Goal: Transaction & Acquisition: Purchase product/service

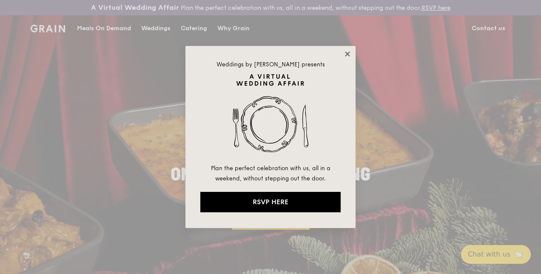
click at [345, 53] on icon at bounding box center [348, 54] width 8 height 8
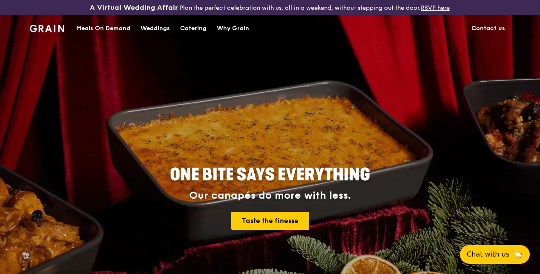
click at [483, 30] on link "Contact us" at bounding box center [488, 29] width 44 height 26
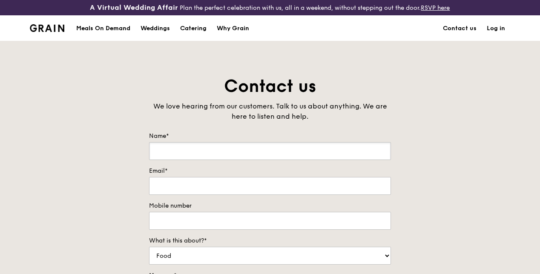
click at [212, 160] on input "Name*" at bounding box center [270, 151] width 242 height 18
type input "y"
type input "[PERSON_NAME]"
type input "[EMAIL_ADDRESS][DOMAIN_NAME]"
click at [213, 223] on input "Mobile number" at bounding box center [270, 221] width 242 height 18
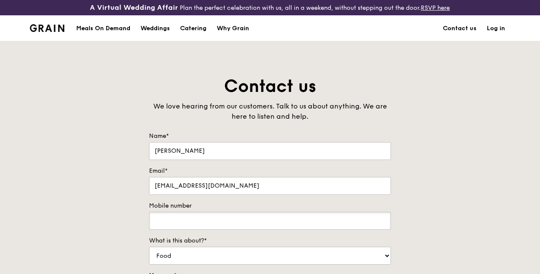
type input "97620426"
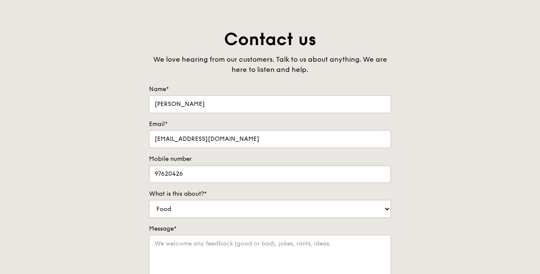
scroll to position [128, 0]
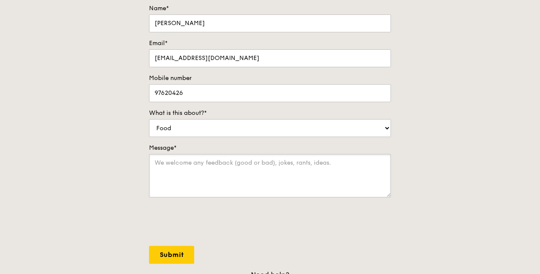
click at [192, 173] on textarea "Message*" at bounding box center [270, 175] width 242 height 43
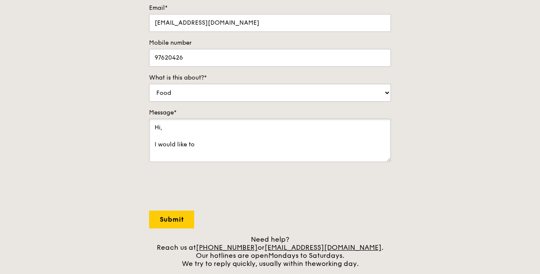
scroll to position [43, 0]
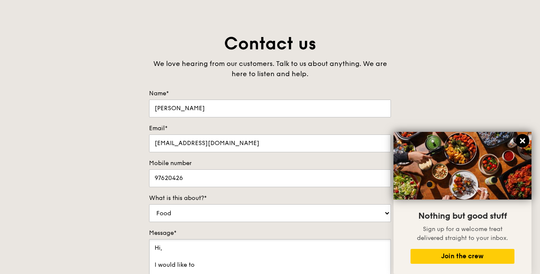
type textarea "Hi, I would like to"
click at [523, 139] on icon at bounding box center [522, 140] width 5 height 5
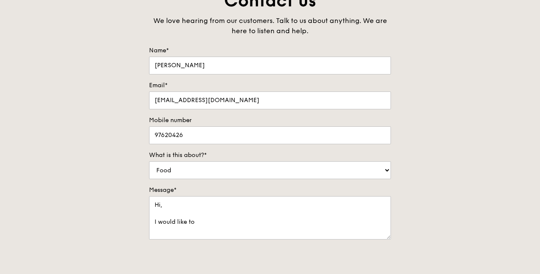
scroll to position [128, 0]
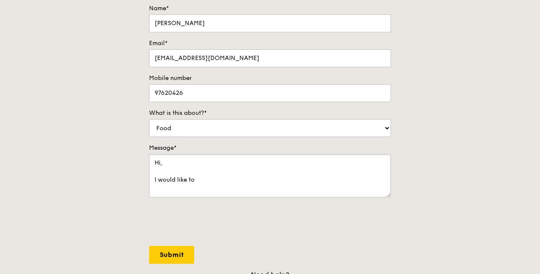
click at [265, 186] on textarea "Hi, I would like to" at bounding box center [270, 175] width 242 height 43
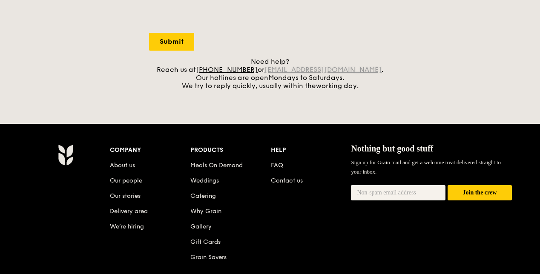
click at [298, 74] on link "[EMAIL_ADDRESS][DOMAIN_NAME]" at bounding box center [322, 70] width 117 height 8
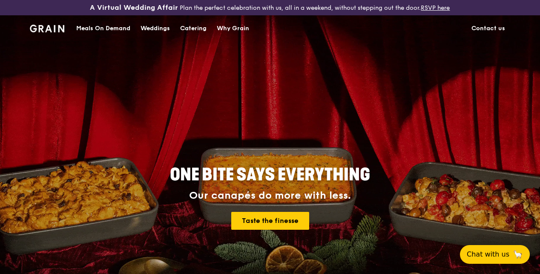
click at [189, 36] on div "Catering" at bounding box center [193, 29] width 26 height 26
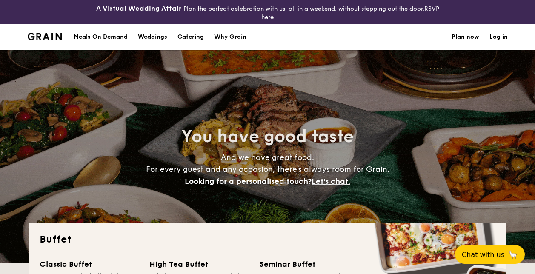
select select
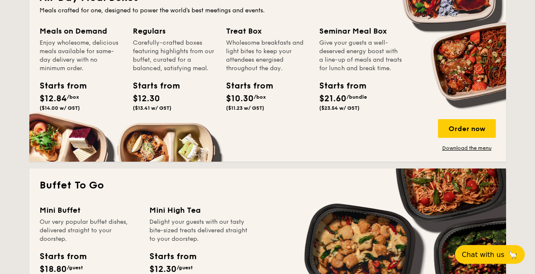
scroll to position [553, 0]
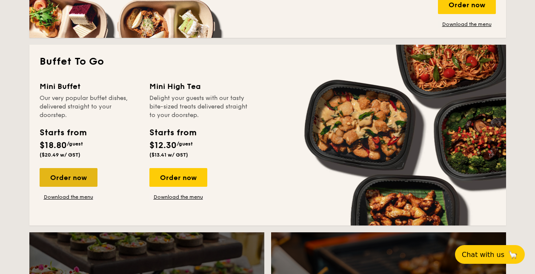
click at [82, 186] on div "Order now" at bounding box center [69, 177] width 58 height 19
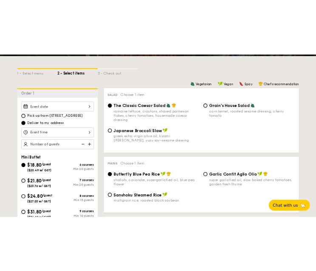
scroll to position [213, 0]
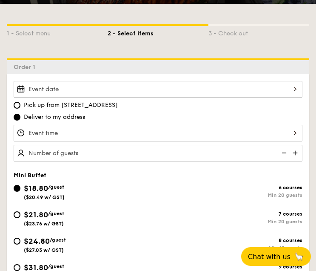
drag, startPoint x: 1, startPoint y: 157, endPoint x: 236, endPoint y: 43, distance: 261.2
click at [236, 43] on div "1 - Select menu 2 - Select items 3 - Check out" at bounding box center [158, 31] width 303 height 54
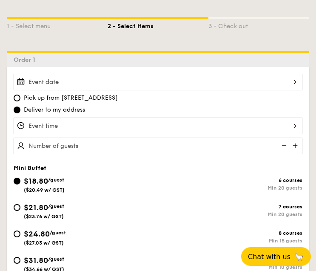
scroll to position [340, 0]
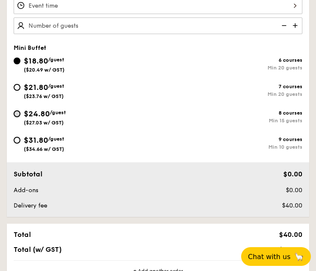
click at [19, 113] on input "$24.80 /guest ($27.03 w/ GST) 8 courses Min 15 guests" at bounding box center [17, 113] width 7 height 7
radio input "true"
radio input "false"
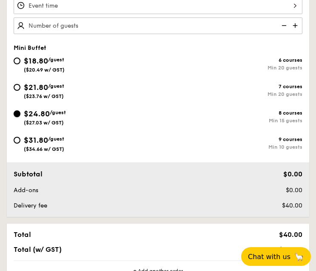
radio input "true"
click at [18, 115] on input "$24.80 /guest ($27.03 w/ GST) 8 courses Min 15 guests" at bounding box center [17, 113] width 7 height 7
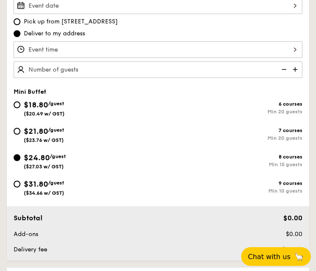
click at [91, 51] on input "Smoked Mesquite Whole Chicken brined in our in-house blend of herbs and spices,…" at bounding box center [158, 49] width 289 height 17
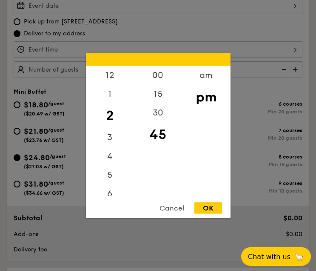
click at [286, 52] on div at bounding box center [158, 135] width 316 height 271
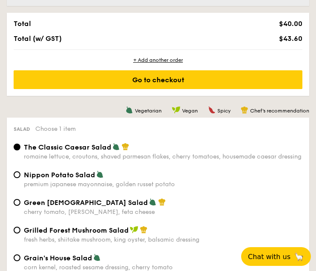
scroll to position [635, 0]
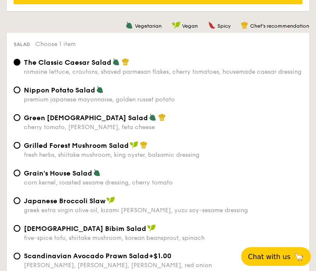
click at [273, 141] on div "Green Goddess Salad cherry tomato, dill, feta cheese Grilled Forest Mushroom Sa…" at bounding box center [158, 140] width 296 height 55
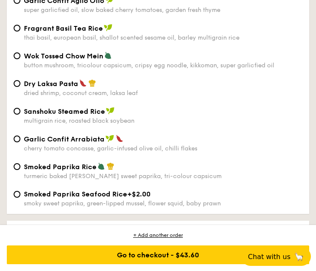
scroll to position [1017, 0]
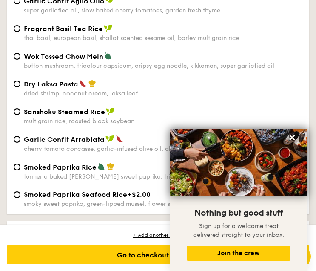
scroll to position [889, 0]
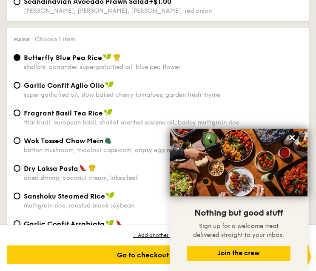
click at [122, 197] on div "Dry Laksa Pasta dried shrimp, coconut cream, laksa leaf Sanshoku Steamed Rice m…" at bounding box center [158, 191] width 296 height 55
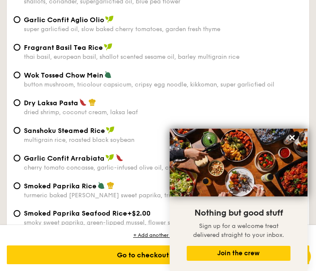
scroll to position [974, 0]
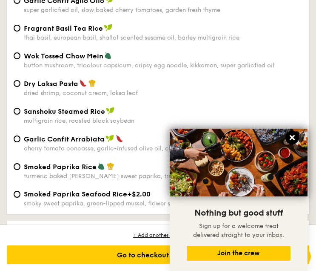
click at [295, 136] on icon at bounding box center [293, 138] width 8 height 8
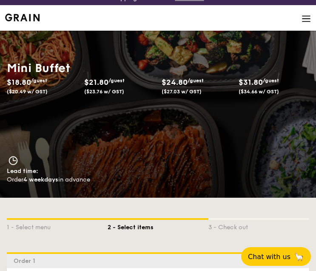
scroll to position [0, 0]
